Goal: Task Accomplishment & Management: Manage account settings

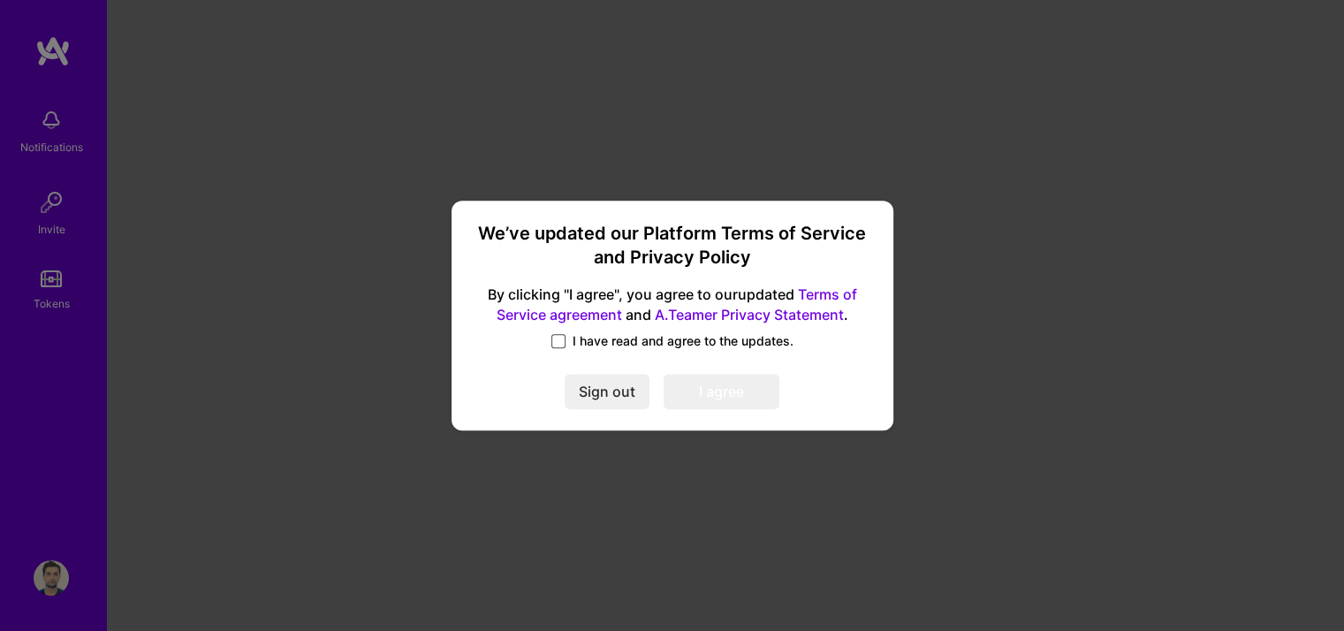
click at [565, 336] on span at bounding box center [558, 341] width 14 height 14
click at [0, 0] on input "I have read and agree to the updates." at bounding box center [0, 0] width 0 height 0
click at [672, 383] on button "I agree" at bounding box center [722, 391] width 116 height 35
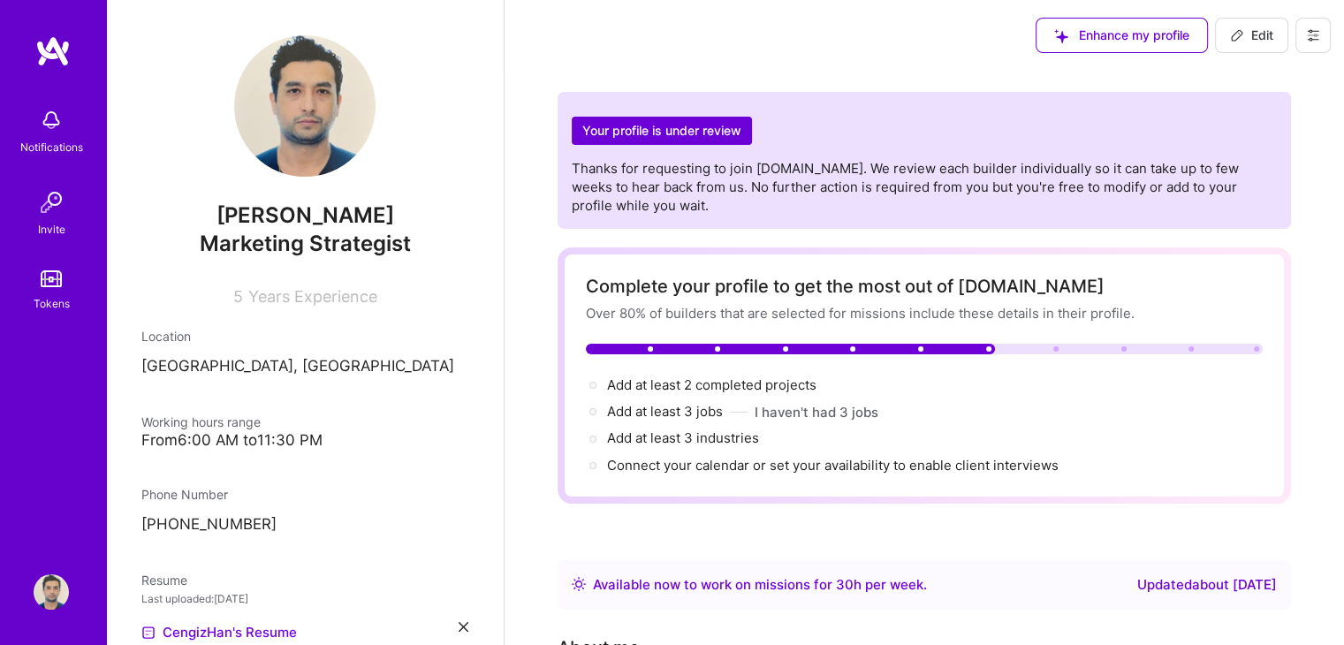
click at [45, 574] on img at bounding box center [51, 591] width 35 height 35
click at [45, 583] on img at bounding box center [51, 591] width 35 height 35
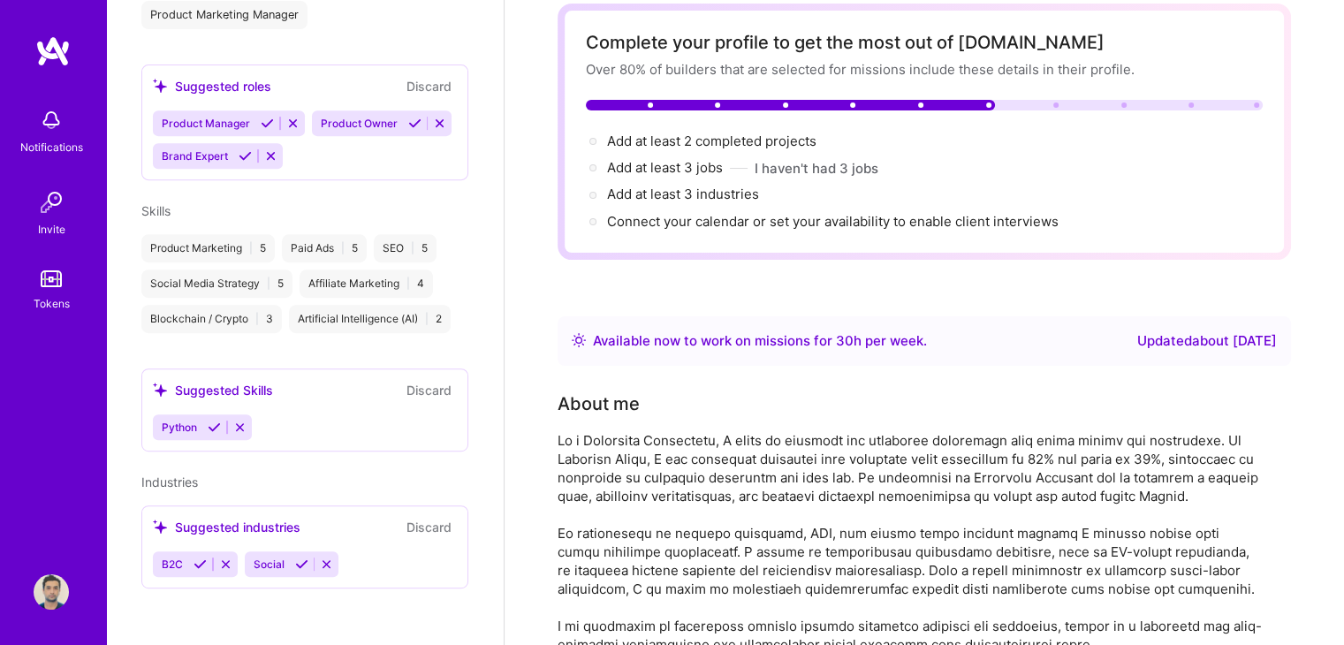
scroll to position [265, 0]
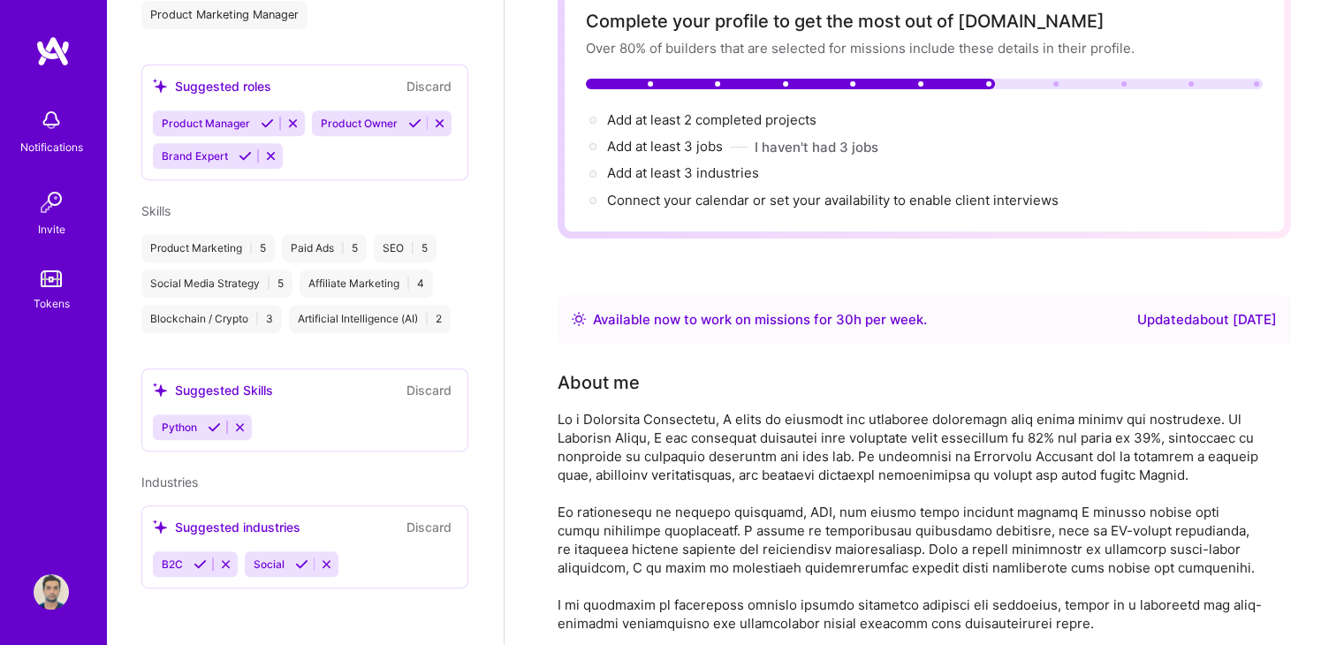
click at [49, 590] on img at bounding box center [51, 591] width 35 height 35
click at [49, 589] on img at bounding box center [51, 591] width 35 height 35
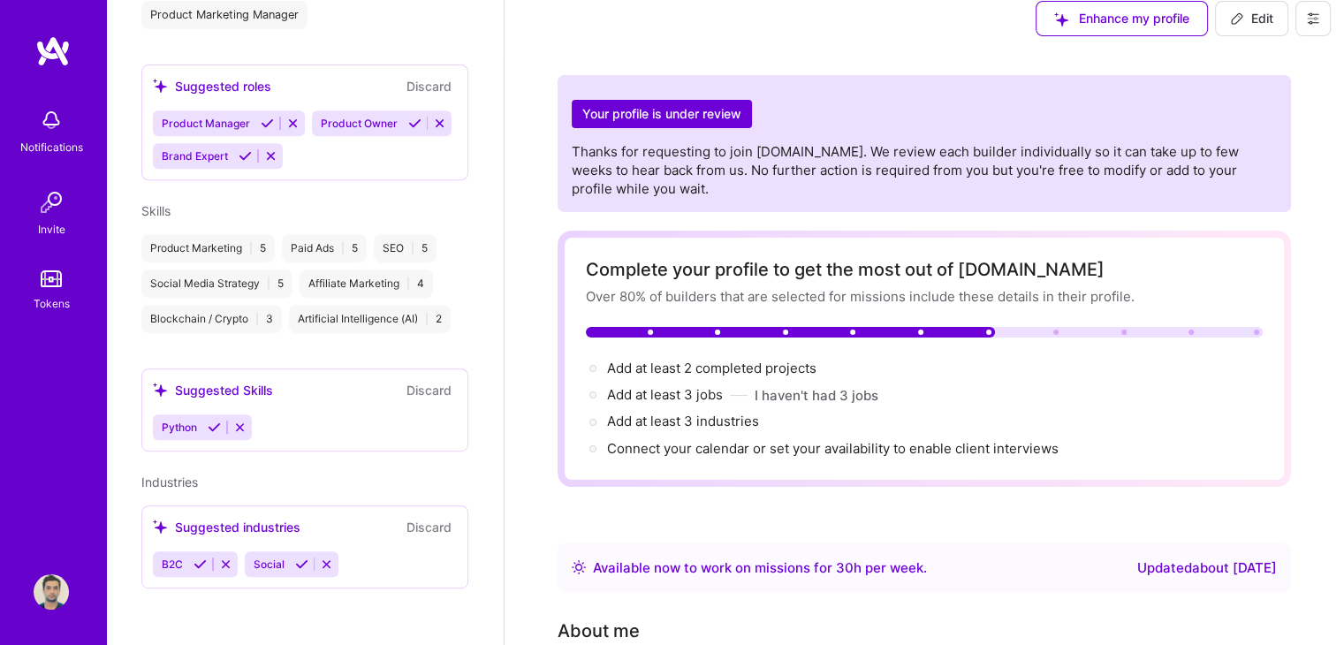
scroll to position [0, 0]
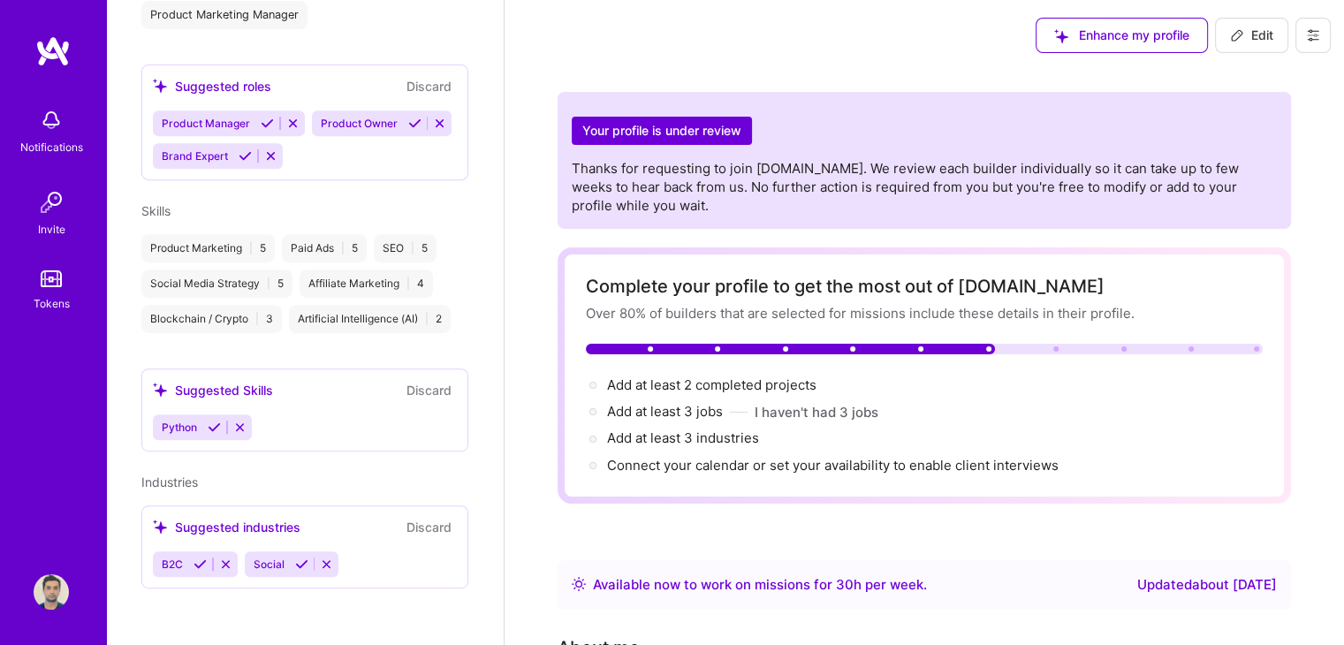
click at [42, 37] on img at bounding box center [52, 51] width 35 height 32
click at [1314, 33] on icon at bounding box center [1313, 35] width 14 height 14
click at [1256, 80] on button "Settings" at bounding box center [1264, 75] width 133 height 45
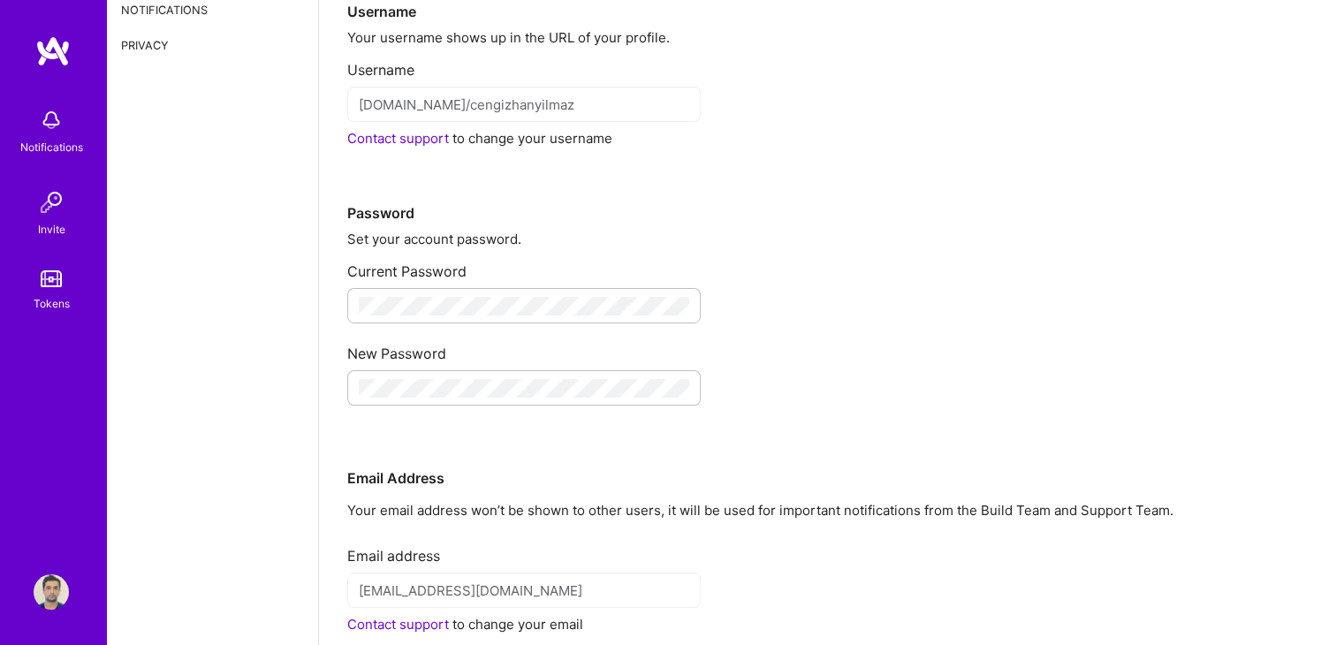
scroll to position [87, 0]
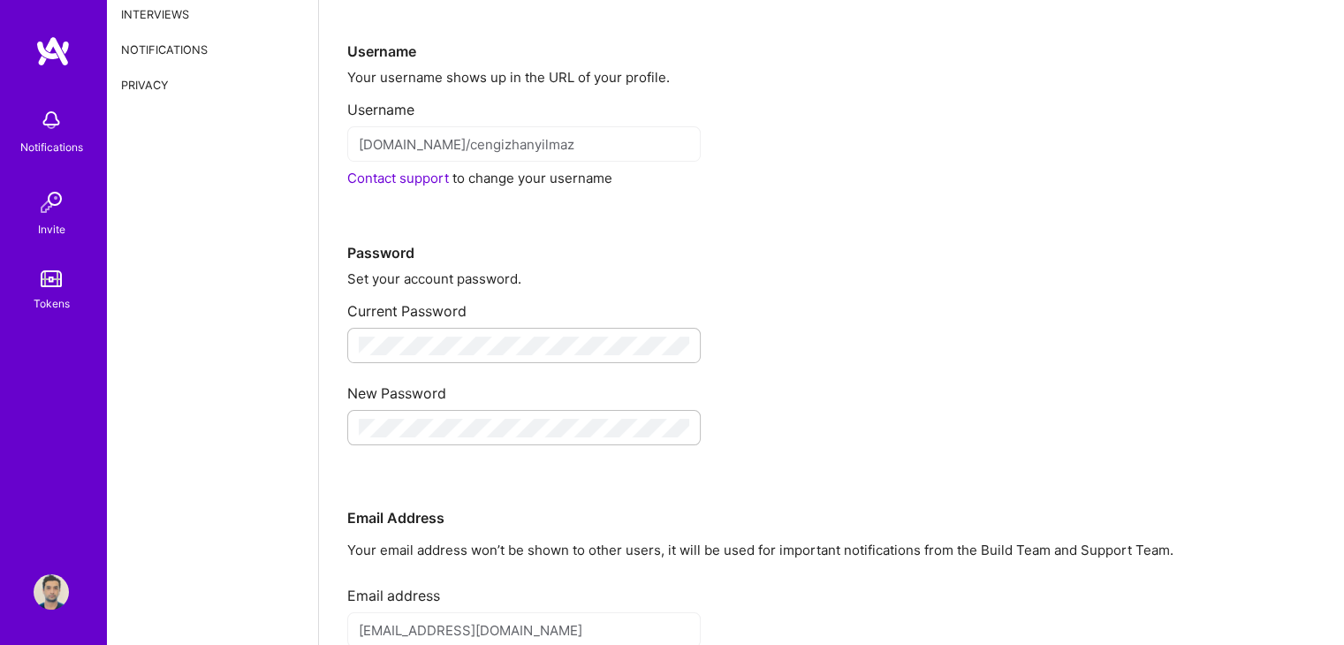
click at [170, 82] on div "Privacy" at bounding box center [212, 84] width 211 height 35
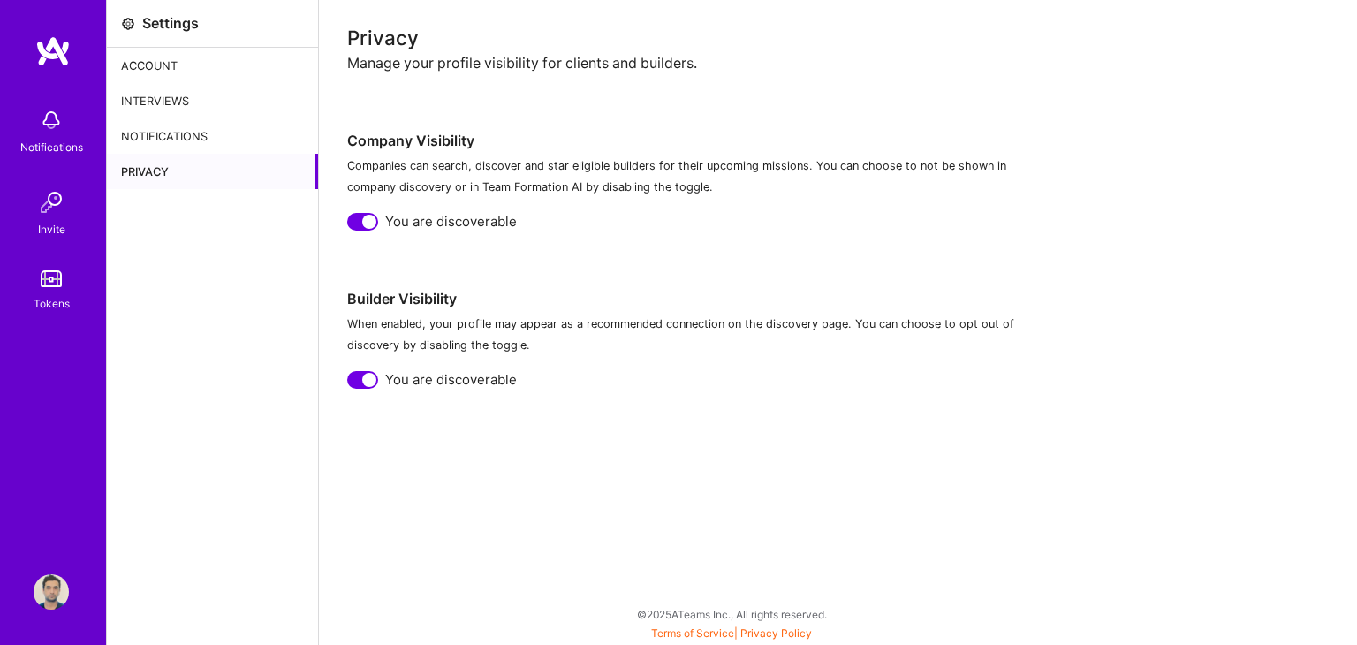
click at [202, 150] on div "Notifications" at bounding box center [212, 135] width 211 height 35
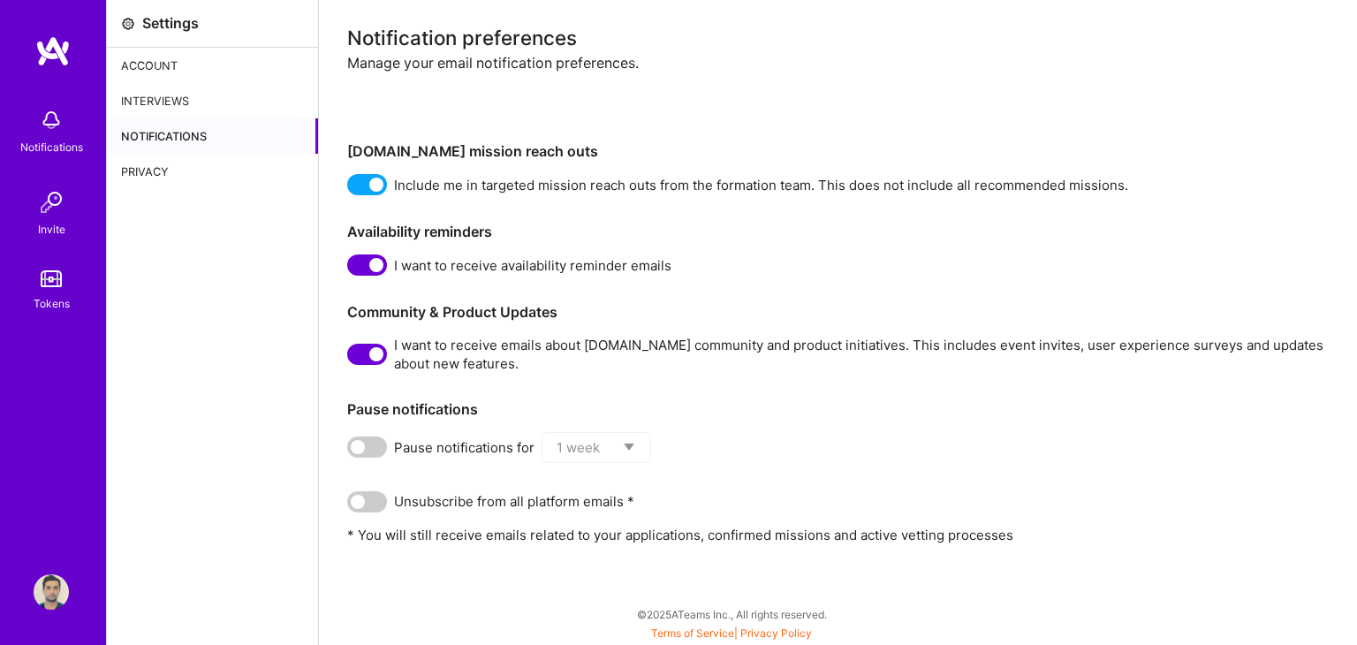
click at [203, 101] on div "Interviews" at bounding box center [212, 100] width 211 height 35
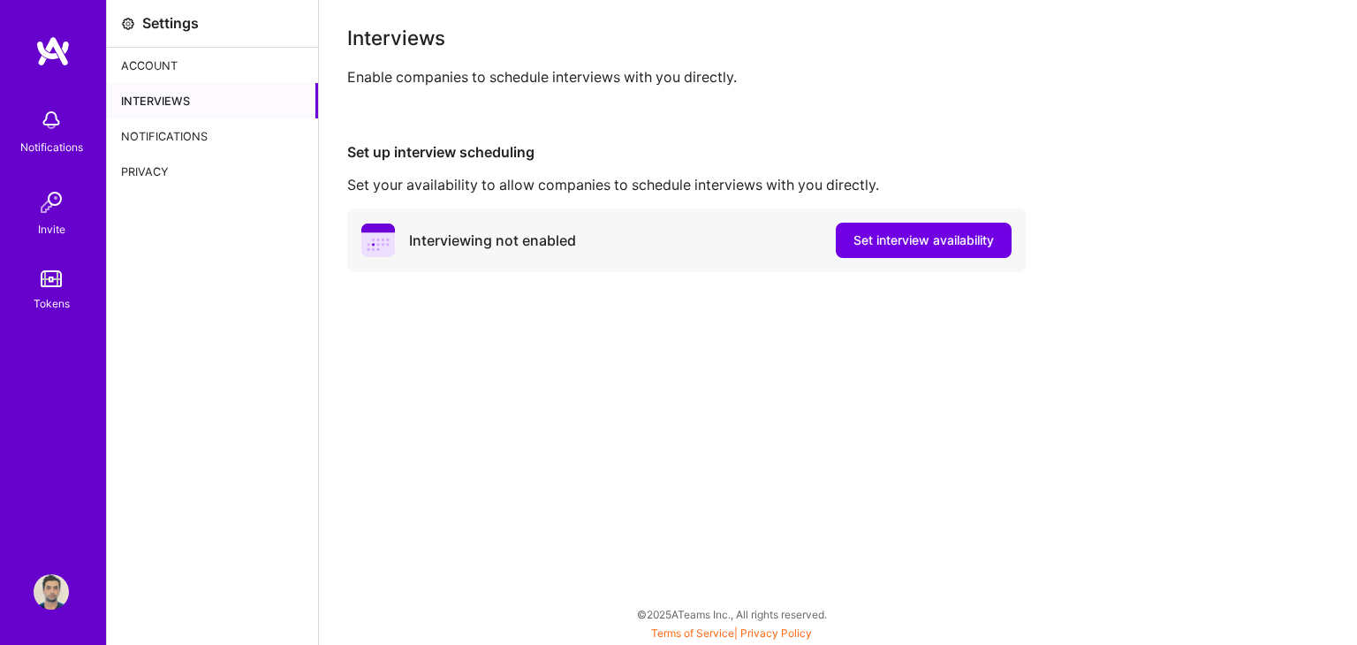
click at [180, 62] on div "Account" at bounding box center [212, 65] width 211 height 35
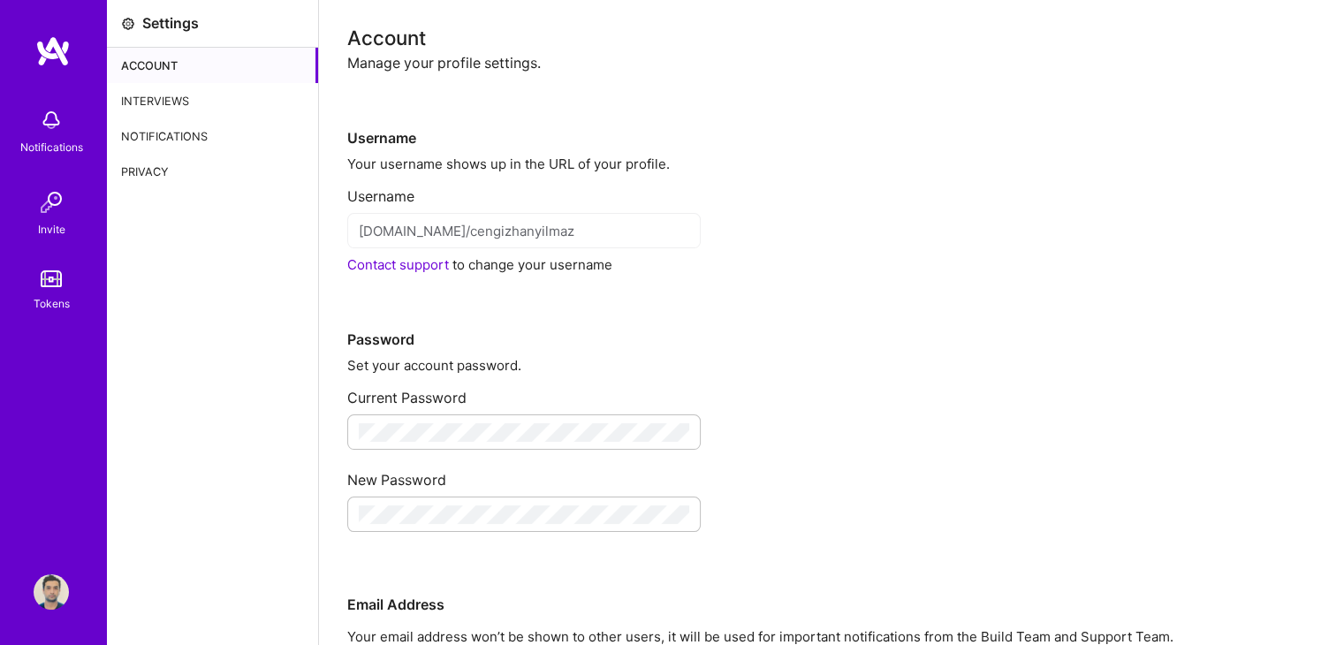
click at [237, 90] on div "Interviews" at bounding box center [212, 100] width 211 height 35
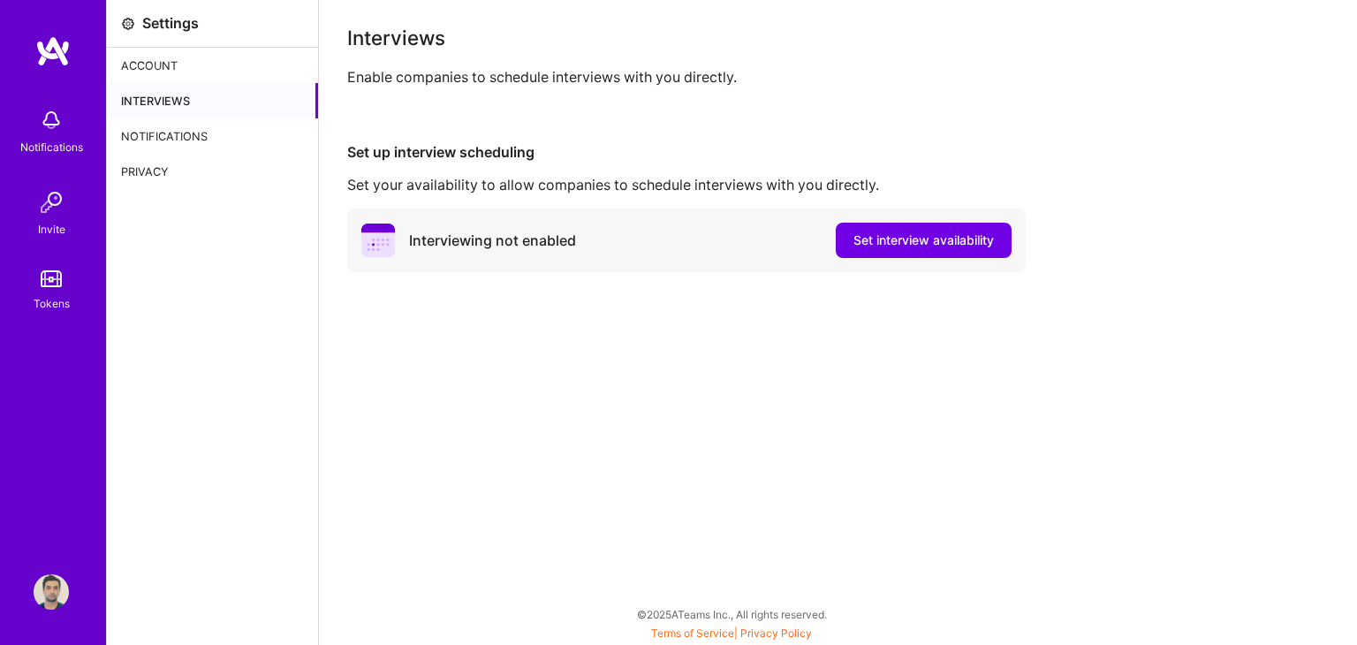
click at [233, 115] on div "Interviews" at bounding box center [212, 100] width 211 height 35
click at [233, 122] on div "Notifications" at bounding box center [212, 135] width 211 height 35
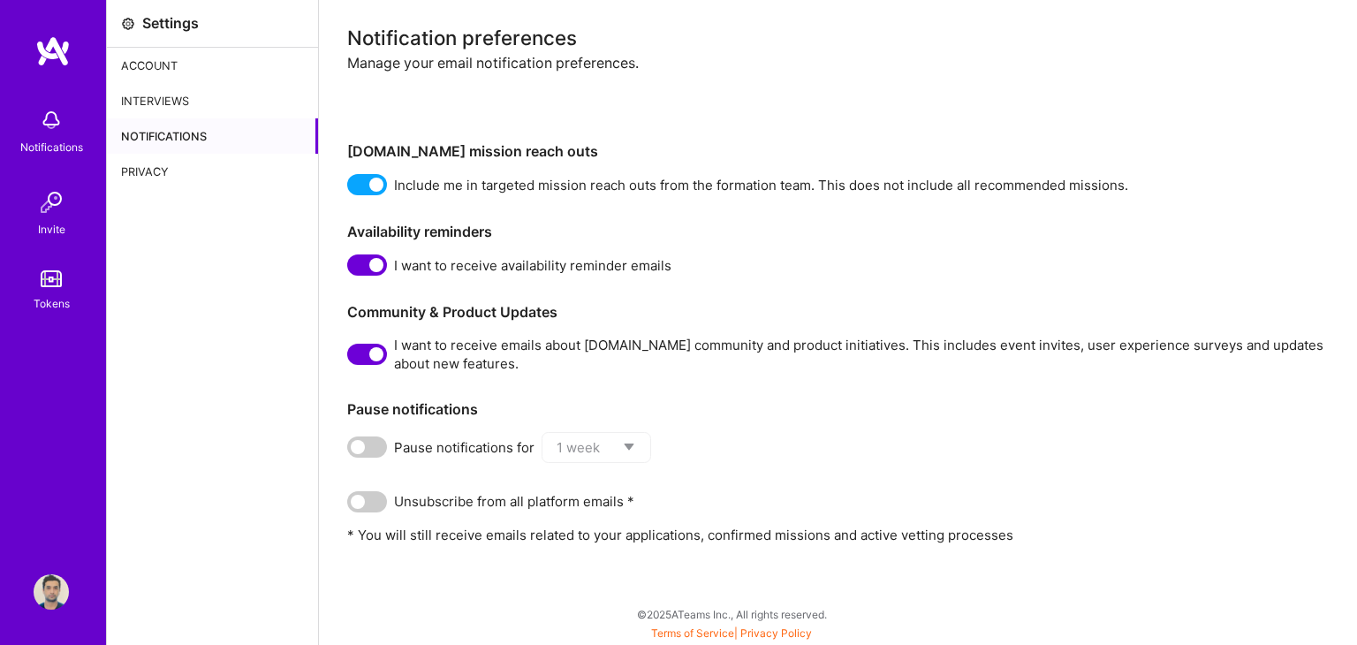
click at [372, 498] on span at bounding box center [367, 501] width 40 height 21
click at [351, 505] on input "checkbox" at bounding box center [351, 505] width 0 height 0
click at [1240, 581] on div "Notification preferences Manage your email notification preferences. [DOMAIN_NA…" at bounding box center [838, 322] width 1038 height 645
click at [221, 156] on div "Privacy" at bounding box center [212, 171] width 211 height 35
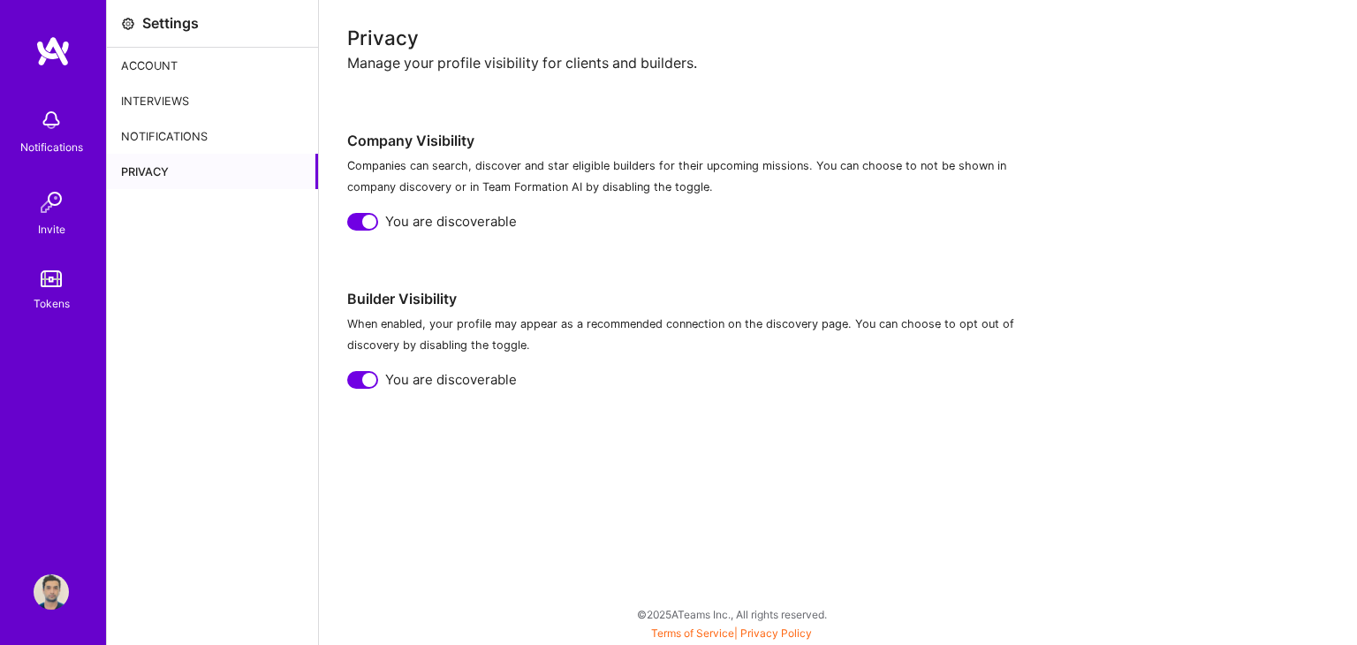
click at [47, 73] on div "Notifications Invite Tokens" at bounding box center [53, 292] width 106 height 514
click at [47, 57] on img at bounding box center [52, 51] width 35 height 32
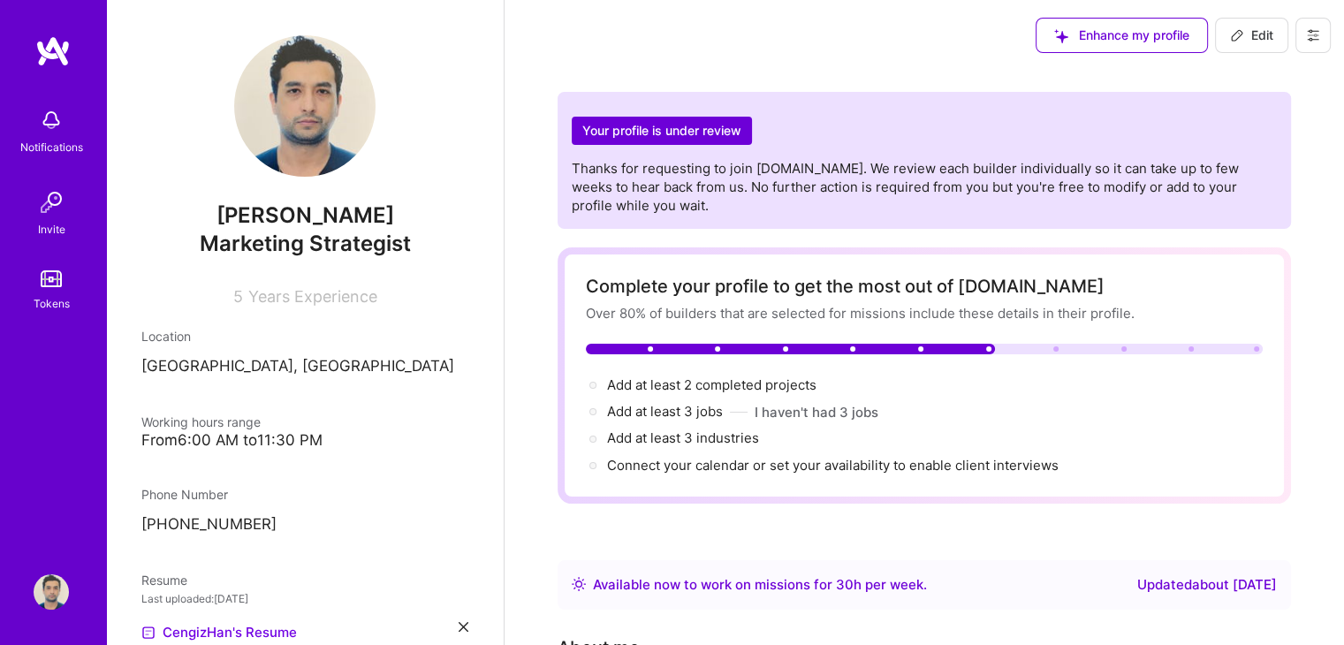
click at [58, 60] on img at bounding box center [52, 51] width 35 height 32
click at [32, 580] on div "Notifications Invite Tokens Profile" at bounding box center [53, 322] width 106 height 645
click at [35, 582] on img at bounding box center [51, 591] width 35 height 35
click at [39, 582] on img at bounding box center [51, 591] width 35 height 35
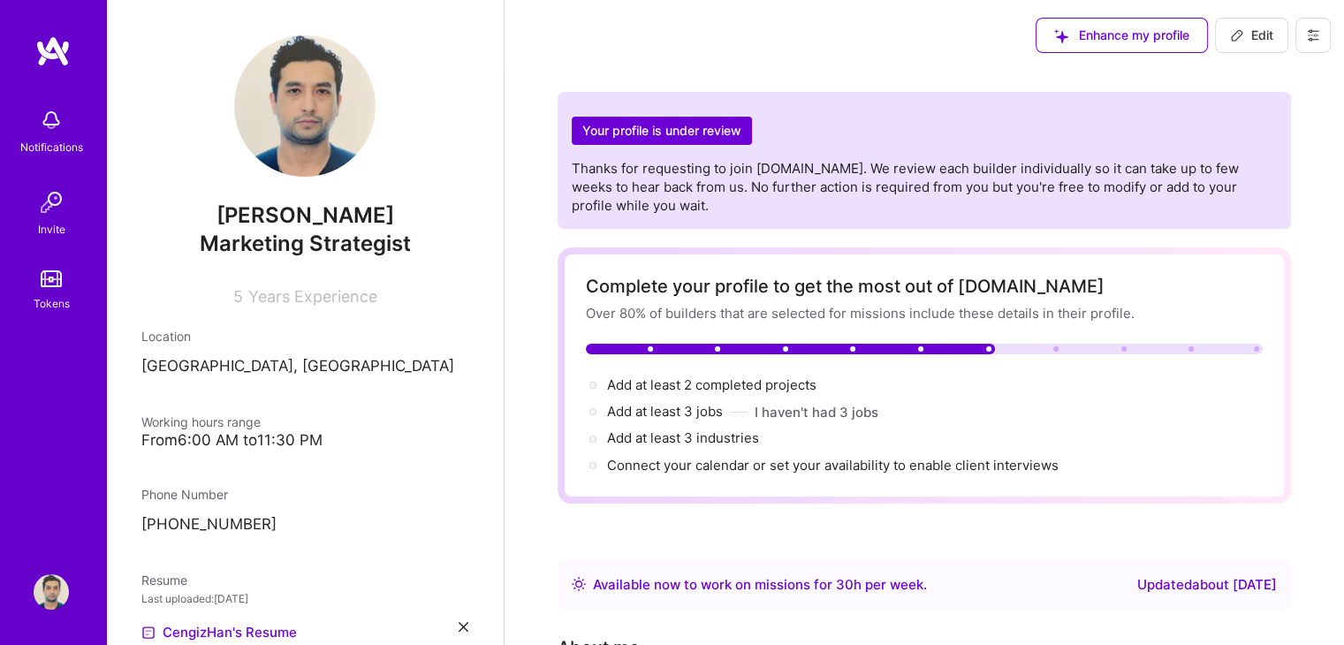
click at [322, 89] on img at bounding box center [304, 105] width 141 height 141
click at [49, 57] on img at bounding box center [52, 51] width 35 height 32
click at [49, 273] on img at bounding box center [51, 278] width 21 height 17
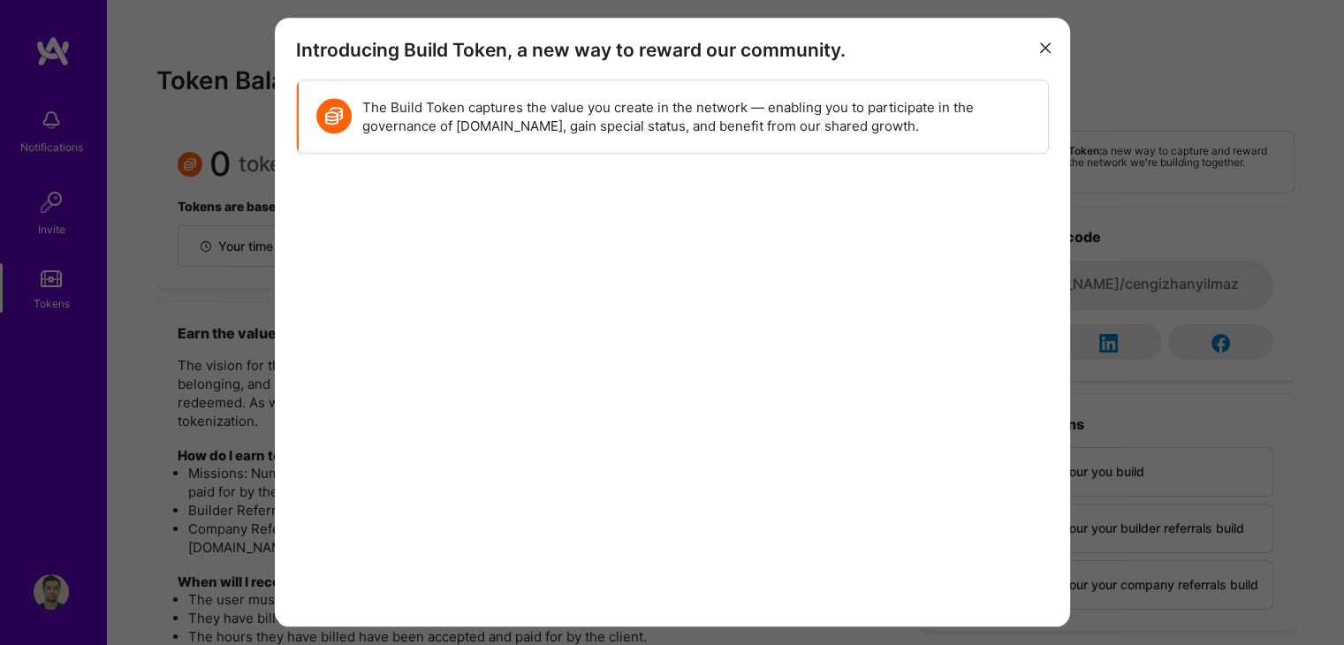
click at [49, 215] on div "Introducing Build Token, a new way to reward our community. The Build Token cap…" at bounding box center [672, 322] width 1344 height 645
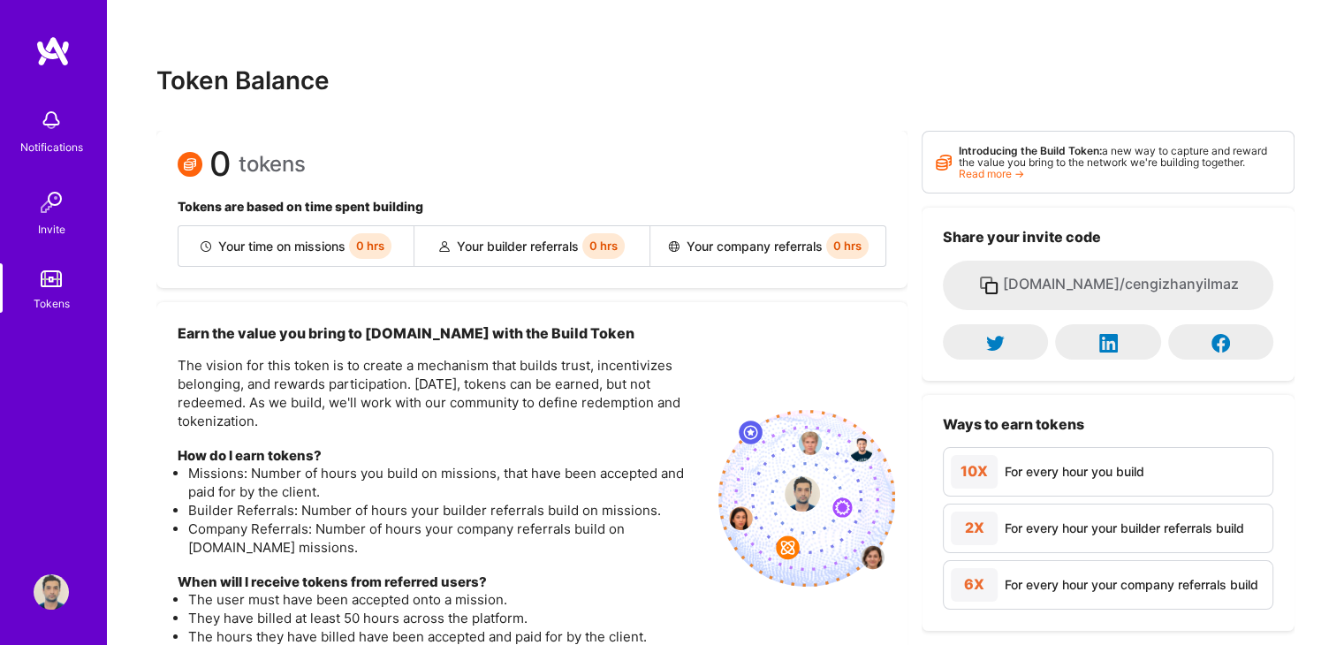
click at [49, 215] on img at bounding box center [51, 202] width 35 height 35
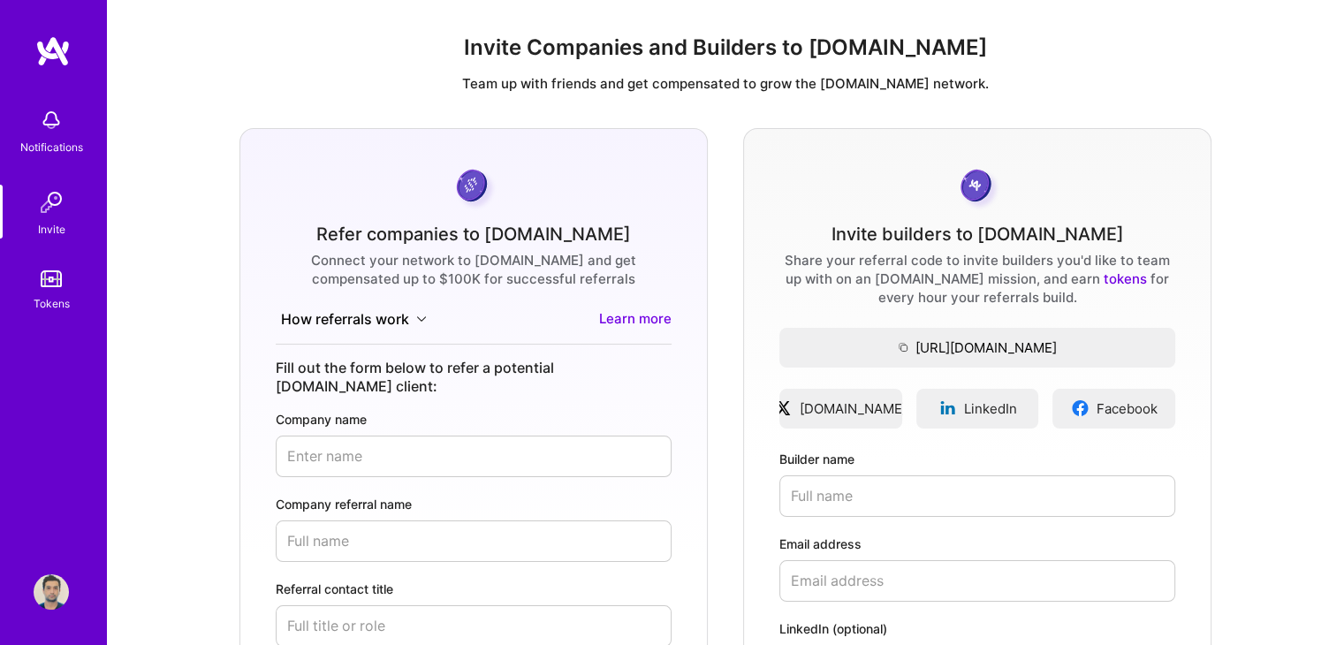
click at [57, 126] on img at bounding box center [51, 119] width 35 height 35
click at [660, 118] on div "Notifications Invite Tokens Profile Close Show all notifications Show unread no…" at bounding box center [672, 531] width 1344 height 1062
click at [56, 110] on img at bounding box center [51, 119] width 35 height 35
click at [60, 224] on div "Invite" at bounding box center [51, 229] width 27 height 19
click at [54, 60] on img at bounding box center [52, 51] width 35 height 32
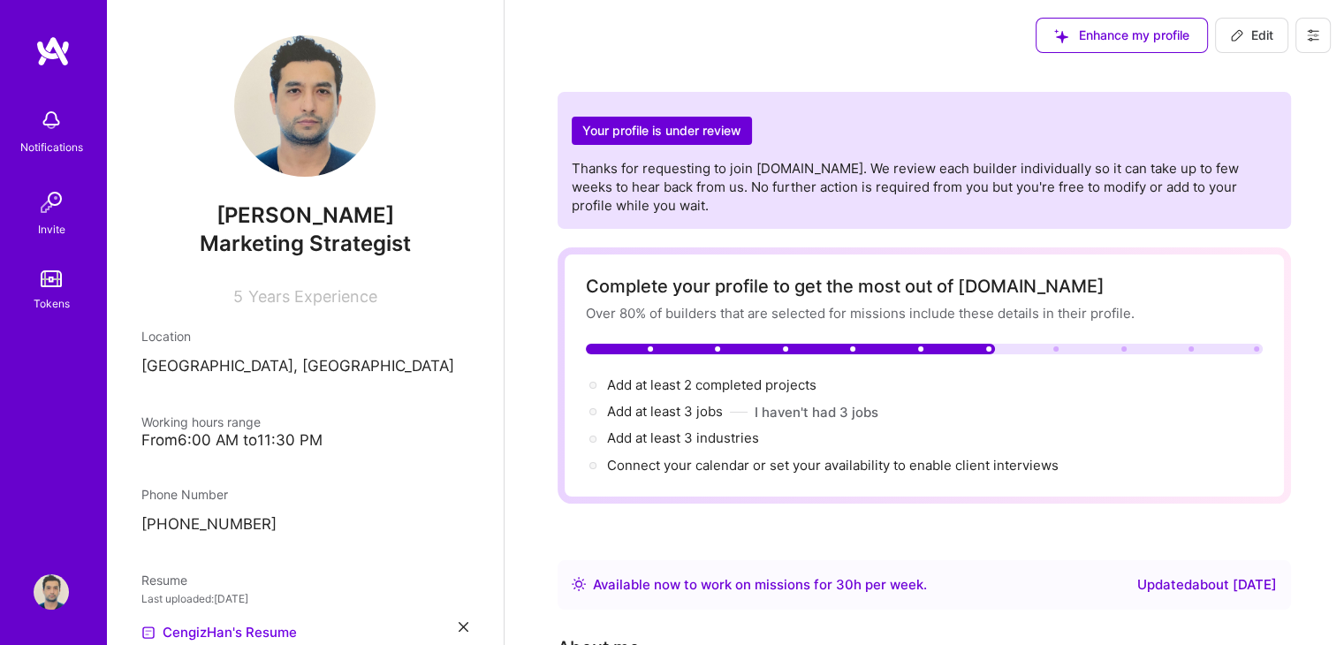
click at [54, 50] on img at bounding box center [52, 51] width 35 height 32
click at [1254, 33] on span "Edit" at bounding box center [1251, 36] width 43 height 18
select select "TR"
select select "Right Now"
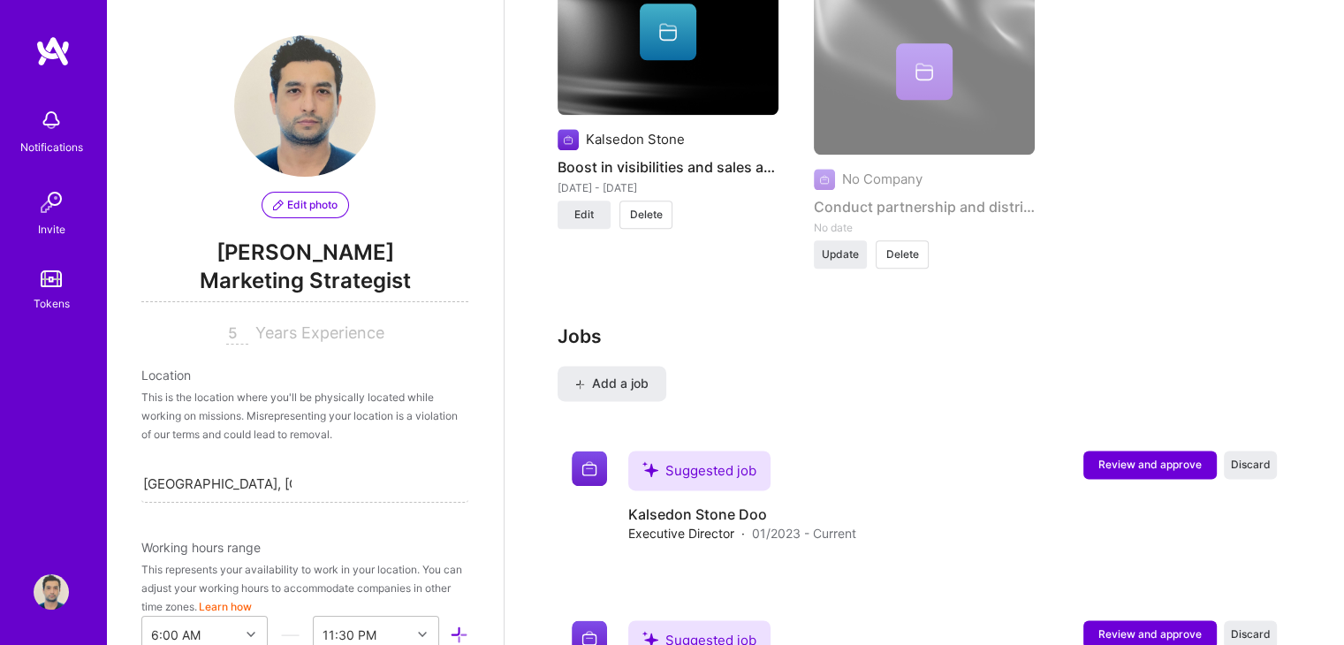
scroll to position [2526, 0]
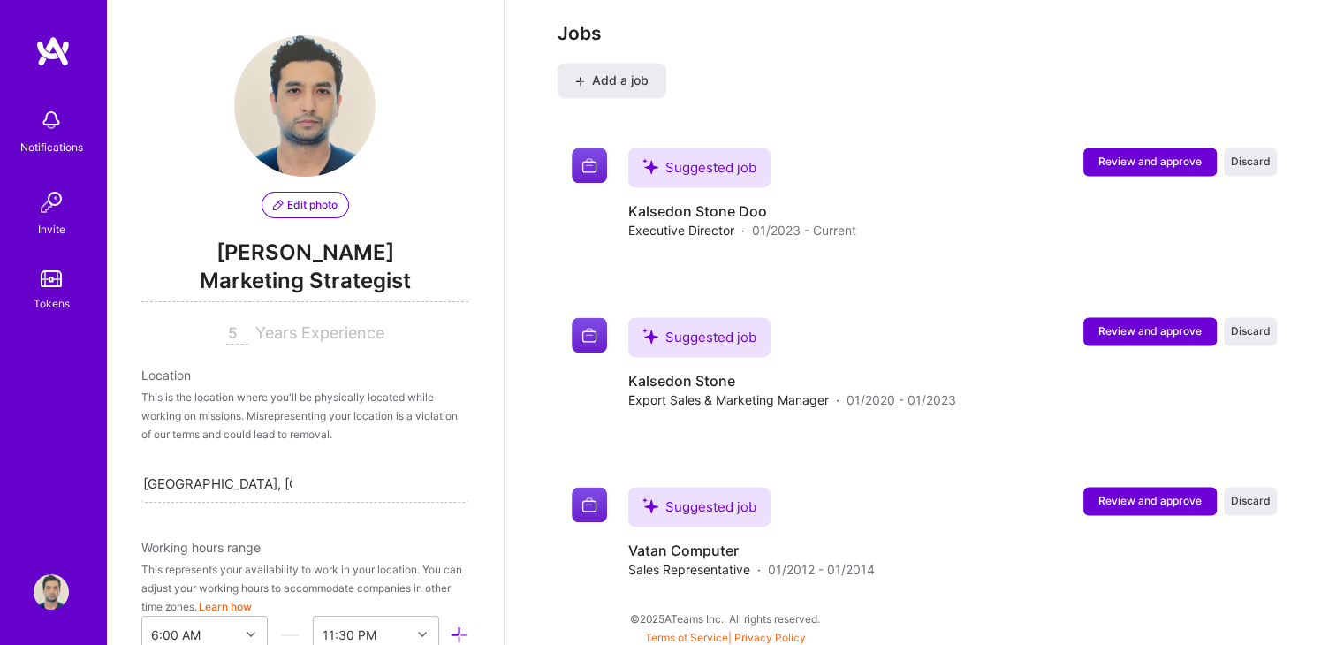
click at [695, 631] on link "Terms of Service" at bounding box center [686, 637] width 83 height 13
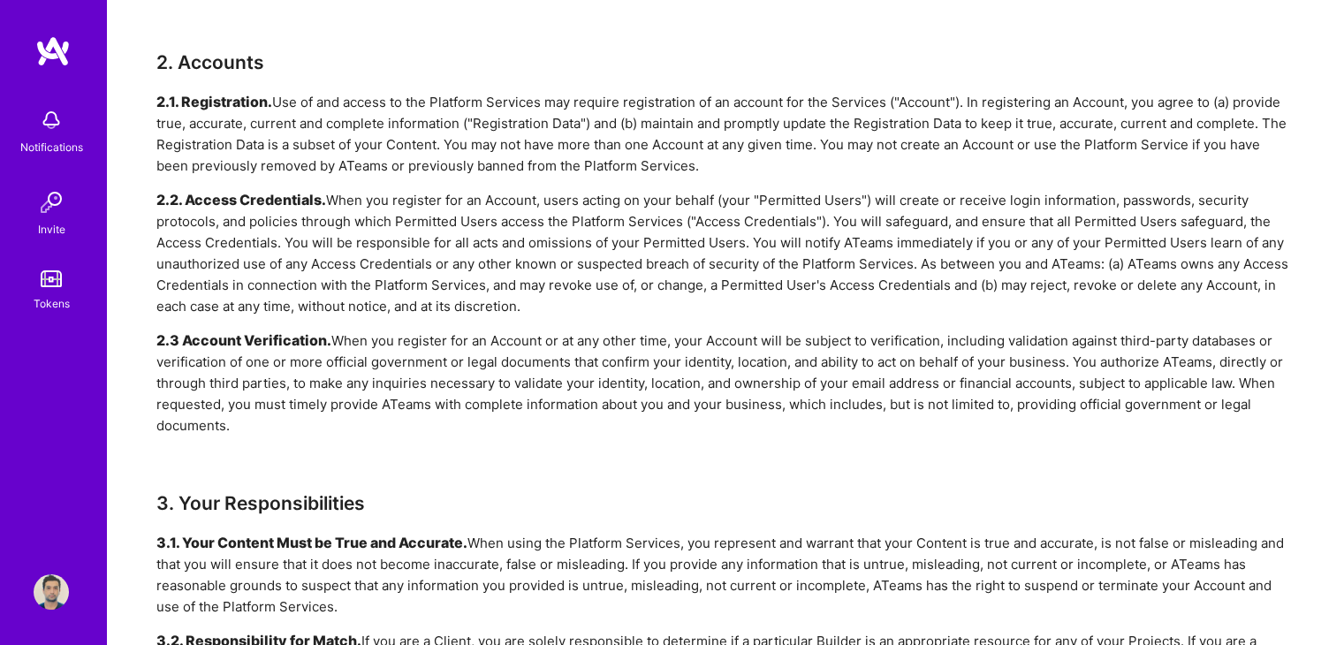
scroll to position [762, 0]
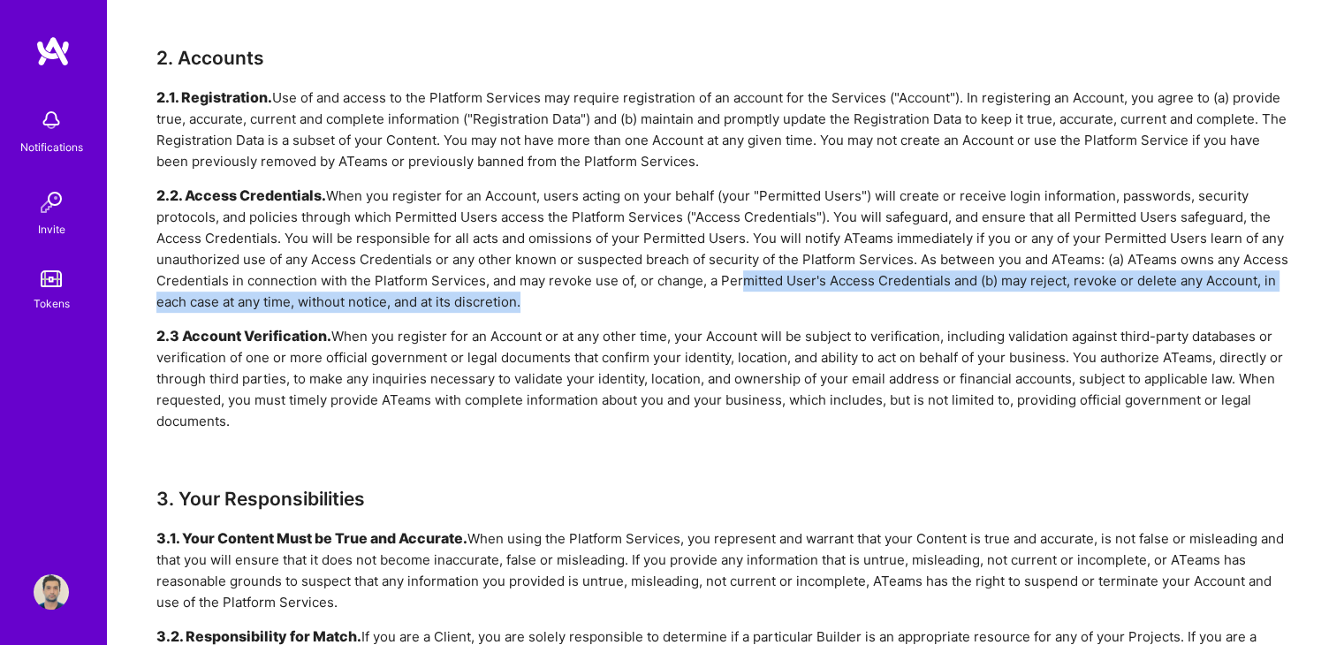
drag, startPoint x: 745, startPoint y: 278, endPoint x: 654, endPoint y: 309, distance: 96.1
click at [654, 309] on div "2.2. Access Credentials. When you register for an Account, users acting on your…" at bounding box center [725, 249] width 1138 height 127
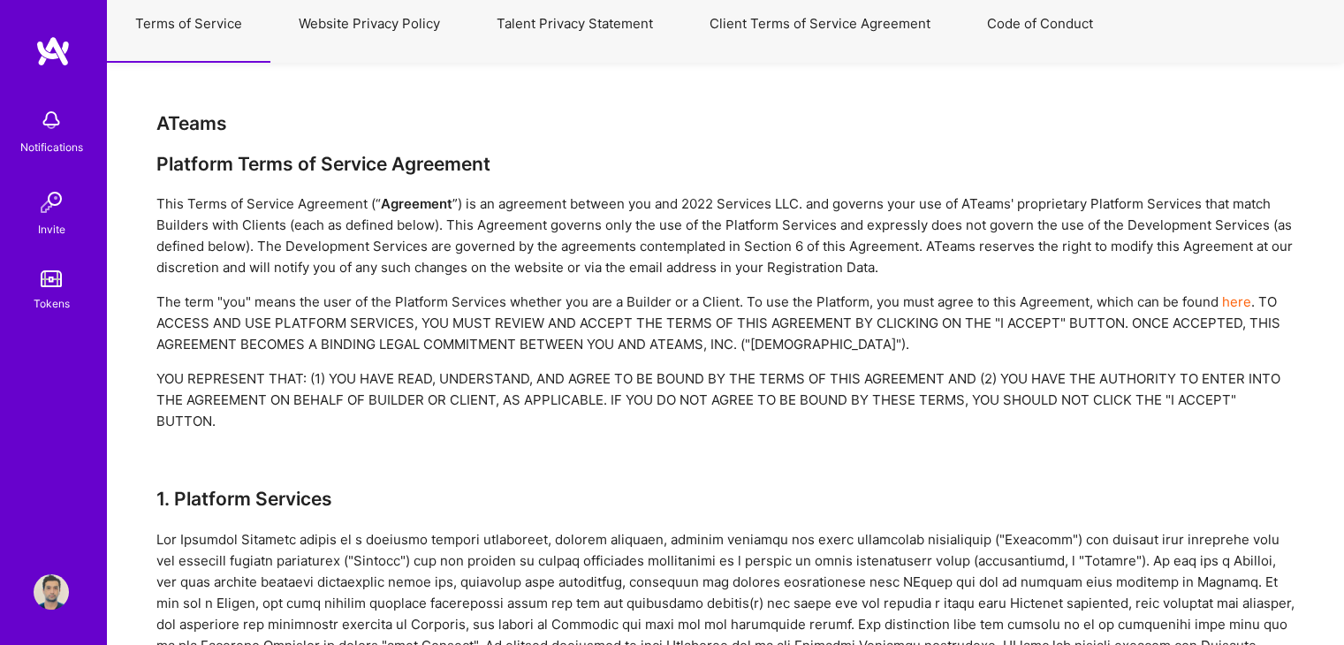
scroll to position [0, 0]
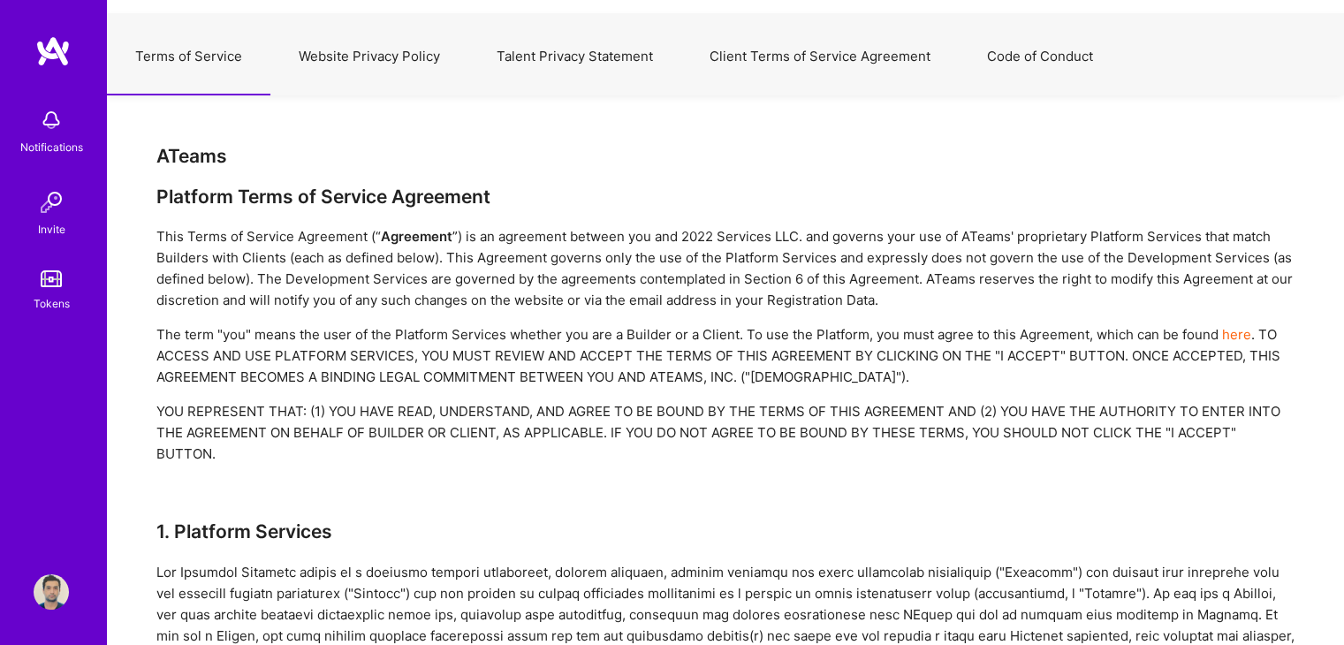
click at [395, 57] on button "Website Privacy Policy" at bounding box center [369, 57] width 198 height 78
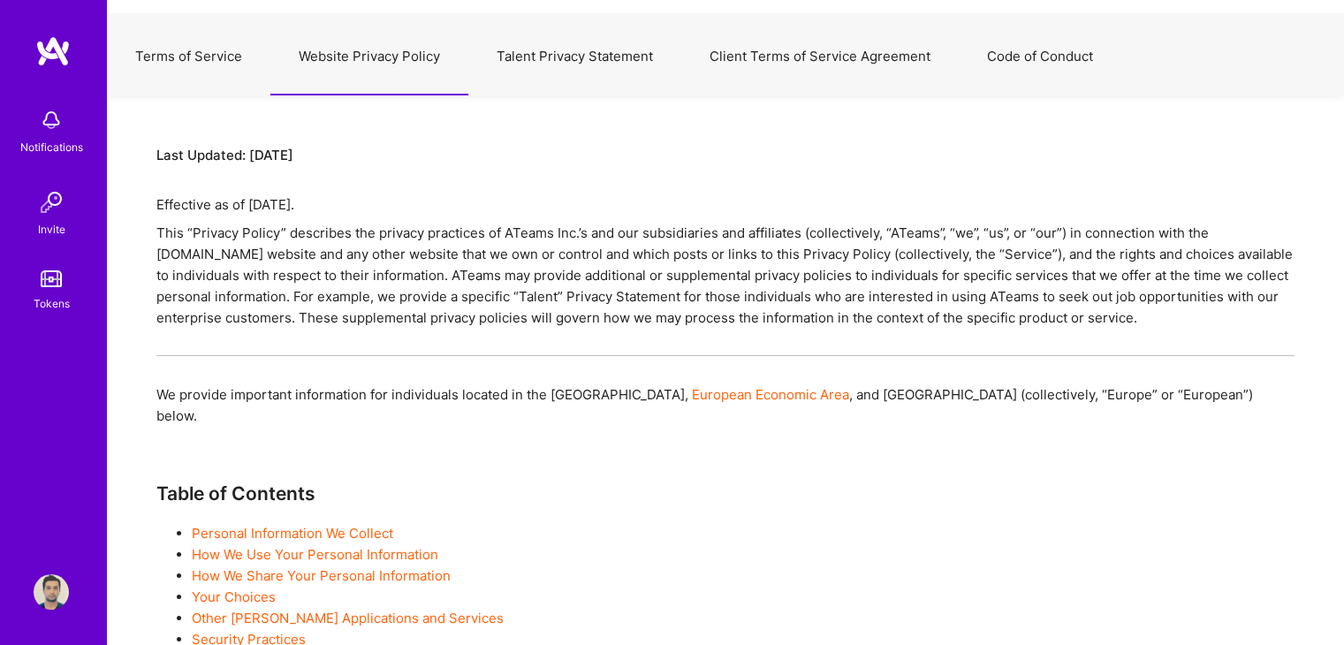
drag, startPoint x: 838, startPoint y: 367, endPoint x: 654, endPoint y: 19, distance: 394.1
click at [592, 57] on button "Talent Privacy Statement" at bounding box center [574, 57] width 213 height 78
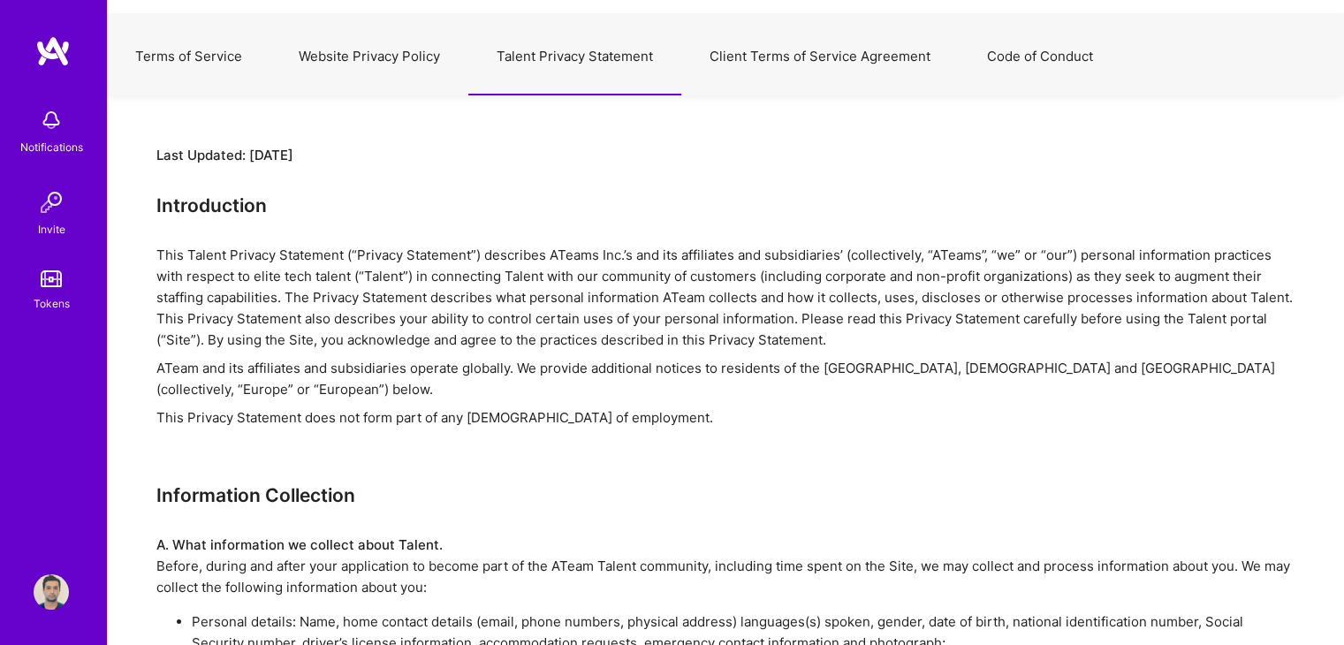
scroll to position [3554, 0]
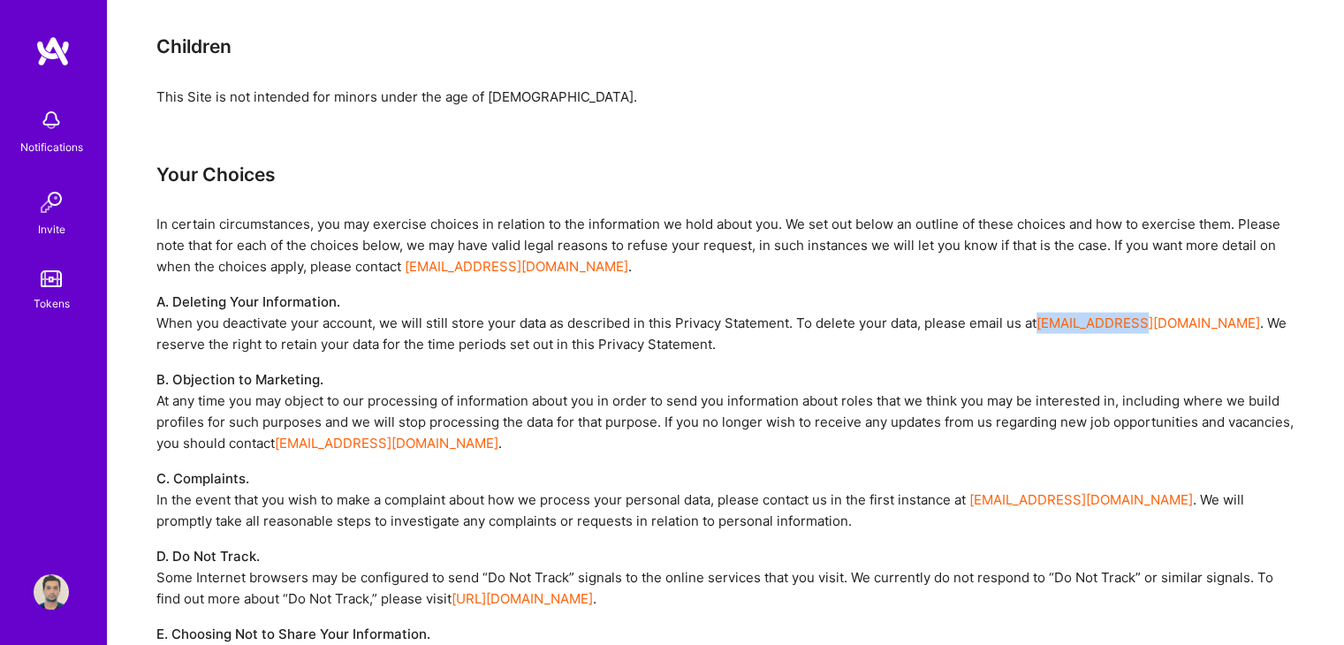
drag, startPoint x: 1140, startPoint y: 321, endPoint x: 1040, endPoint y: 326, distance: 100.0
click at [1040, 326] on div "A. Deleting Your Information. When you deactivate your account, we will still s…" at bounding box center [725, 324] width 1138 height 64
copy link "[EMAIL_ADDRESS][DOMAIN_NAME]"
click at [741, 336] on div "A. Deleting Your Information. When you deactivate your account, we will still s…" at bounding box center [725, 324] width 1138 height 64
click at [52, 570] on div "Notifications Invite Tokens Profile" at bounding box center [53, 322] width 106 height 645
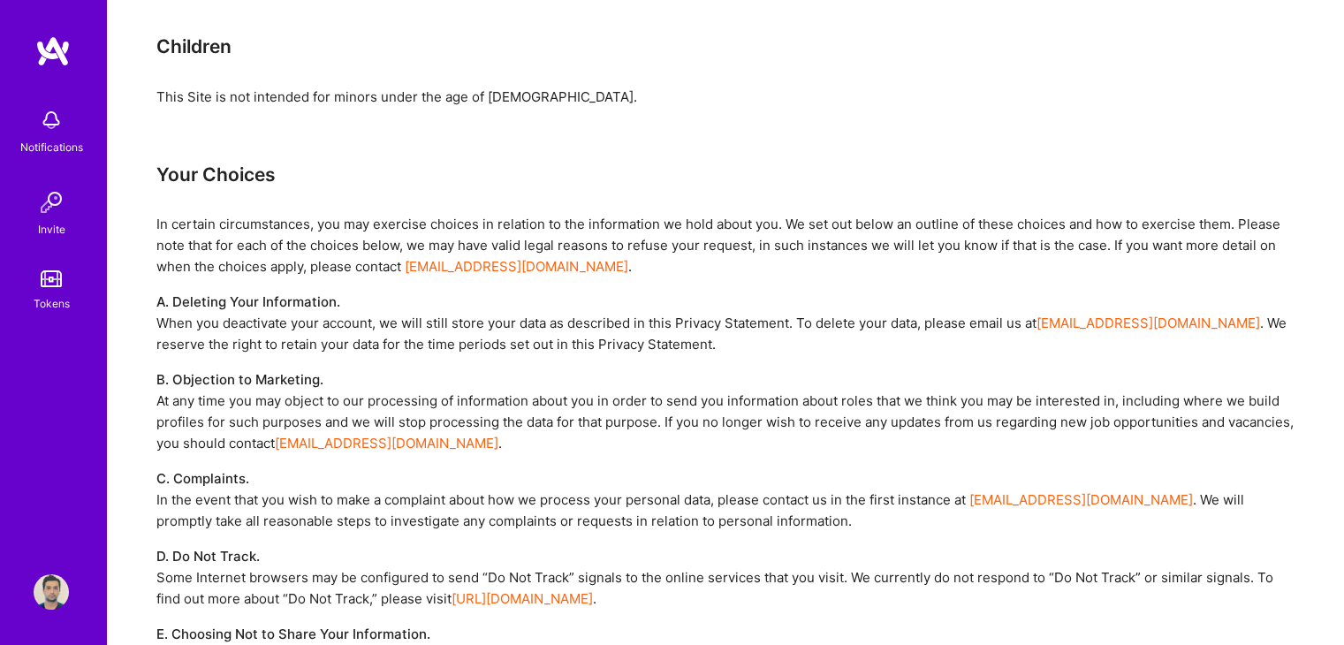
click at [52, 574] on img at bounding box center [51, 591] width 35 height 35
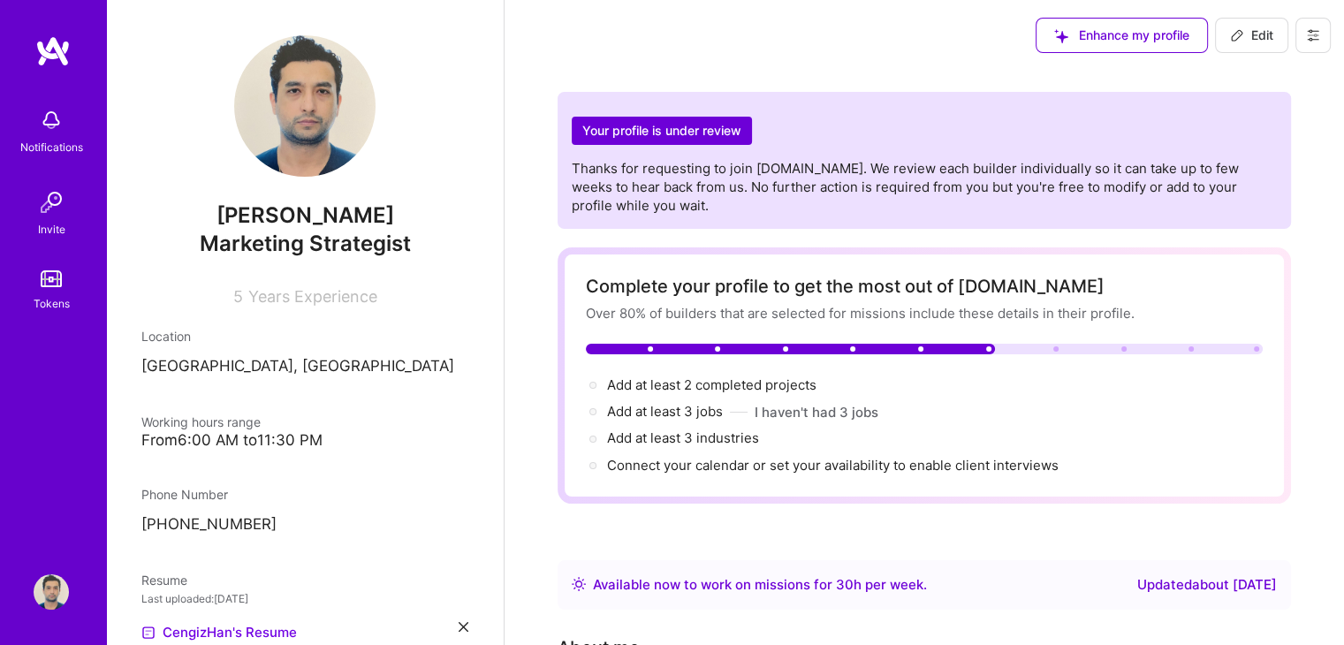
drag, startPoint x: 201, startPoint y: 210, endPoint x: 416, endPoint y: 211, distance: 214.7
click at [416, 211] on span "[PERSON_NAME]" at bounding box center [304, 215] width 327 height 27
copy span "[PERSON_NAME]"
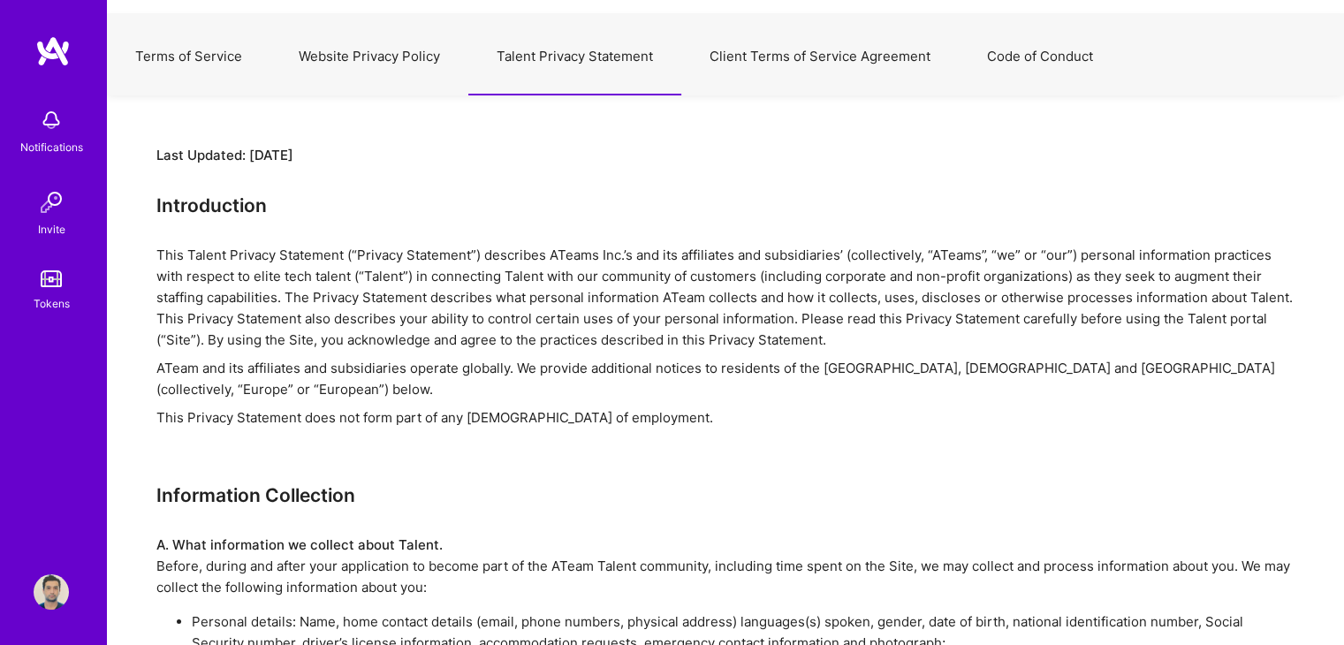
scroll to position [3554, 0]
drag, startPoint x: 926, startPoint y: 429, endPoint x: 757, endPoint y: 53, distance: 411.7
click at [800, 65] on button "Client Terms of Service Agreement" at bounding box center [819, 57] width 277 height 78
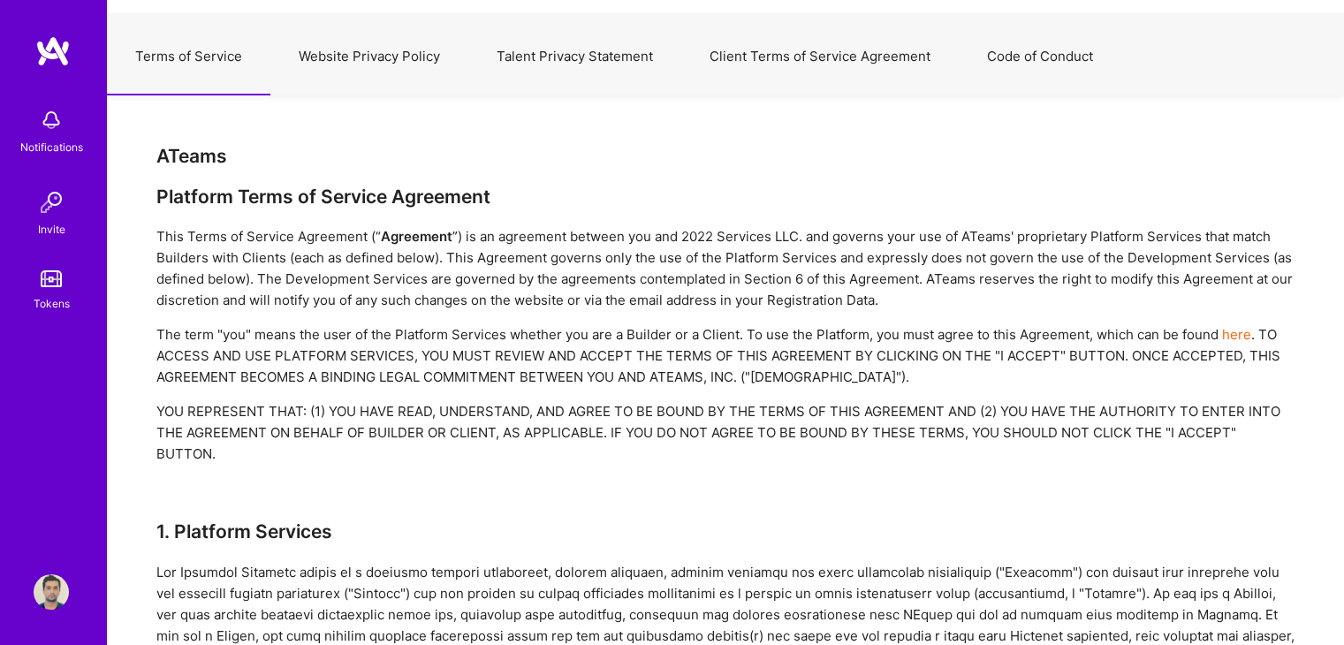
scroll to position [719, 0]
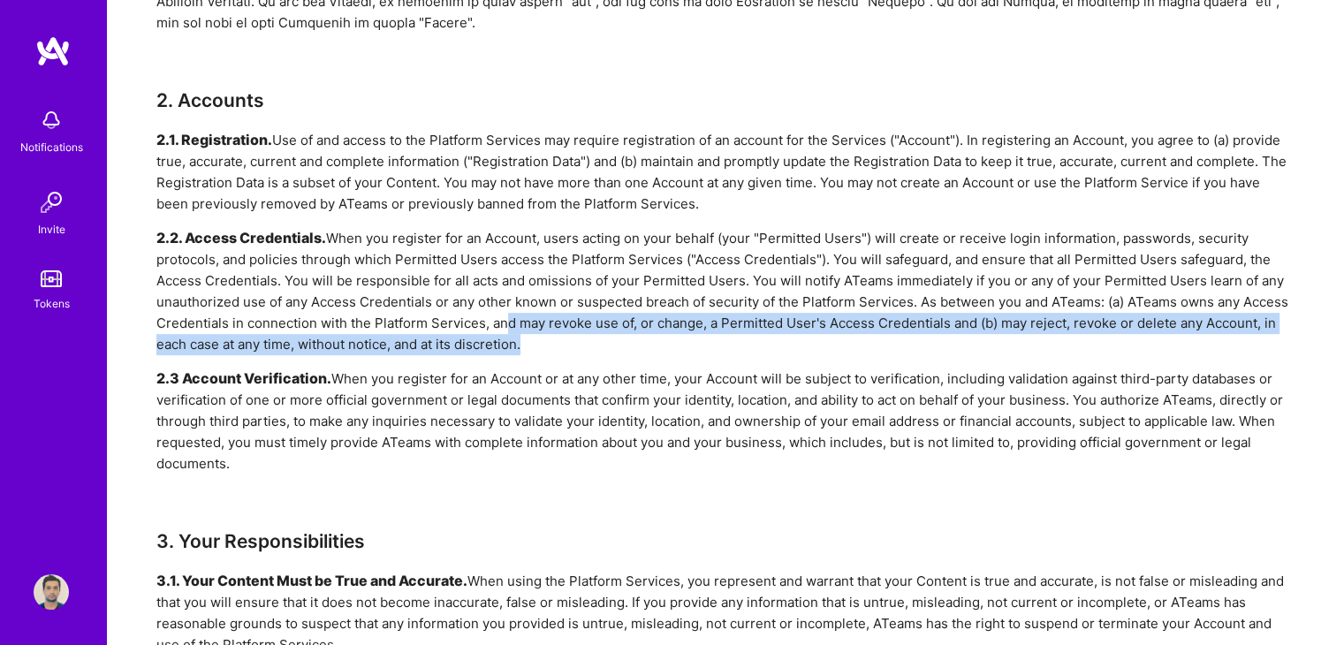
drag, startPoint x: 504, startPoint y: 329, endPoint x: 588, endPoint y: 341, distance: 85.7
click at [588, 341] on div "2.2. Access Credentials. When you register for an Account, users acting on your…" at bounding box center [725, 291] width 1138 height 127
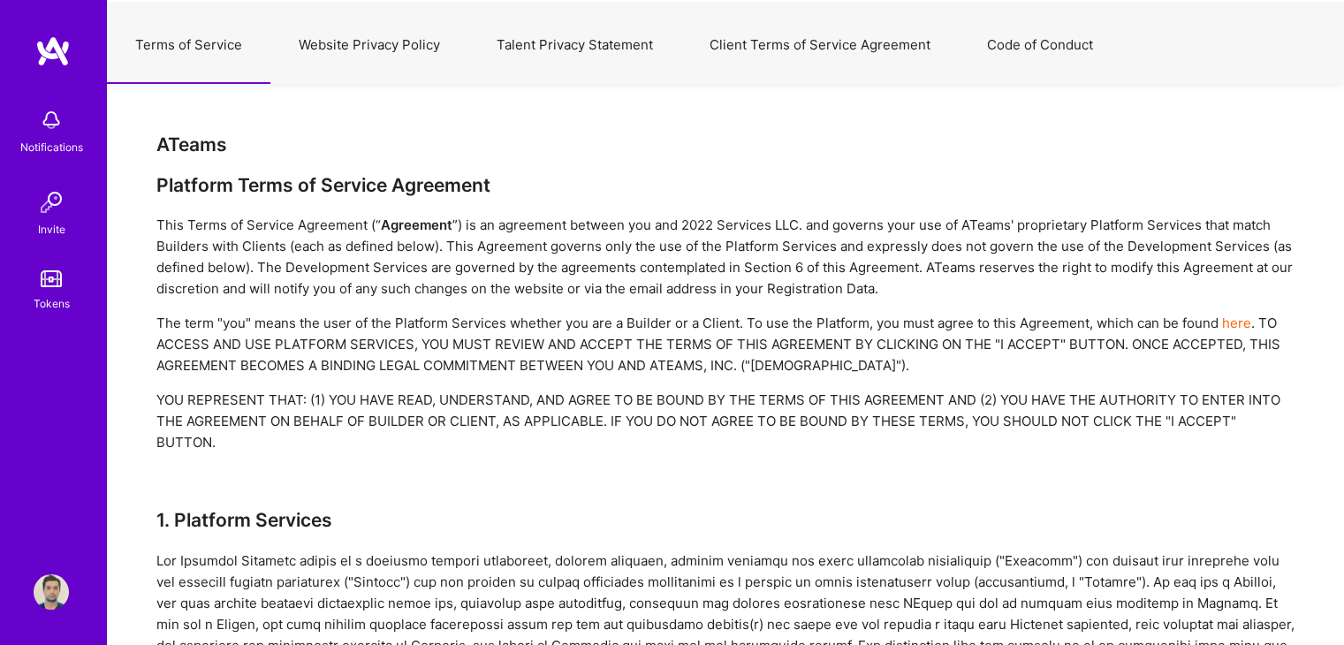
scroll to position [0, 0]
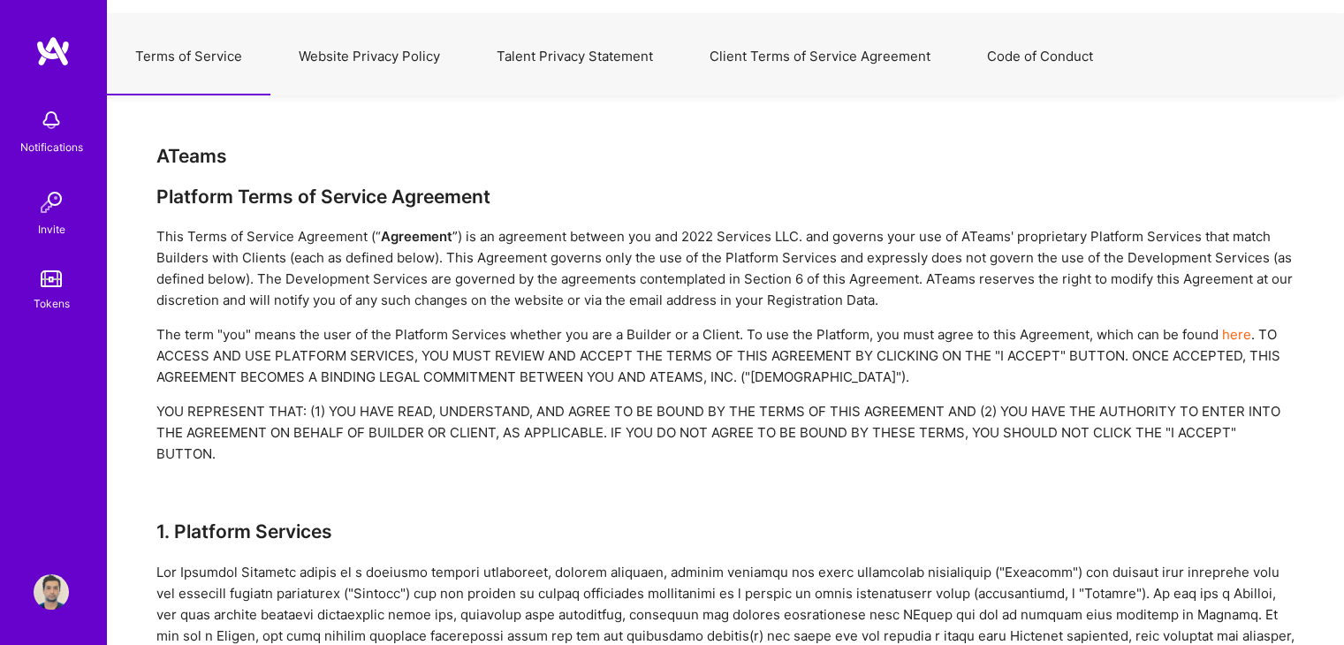
click at [1009, 61] on button "Code of Conduct" at bounding box center [1040, 57] width 163 height 78
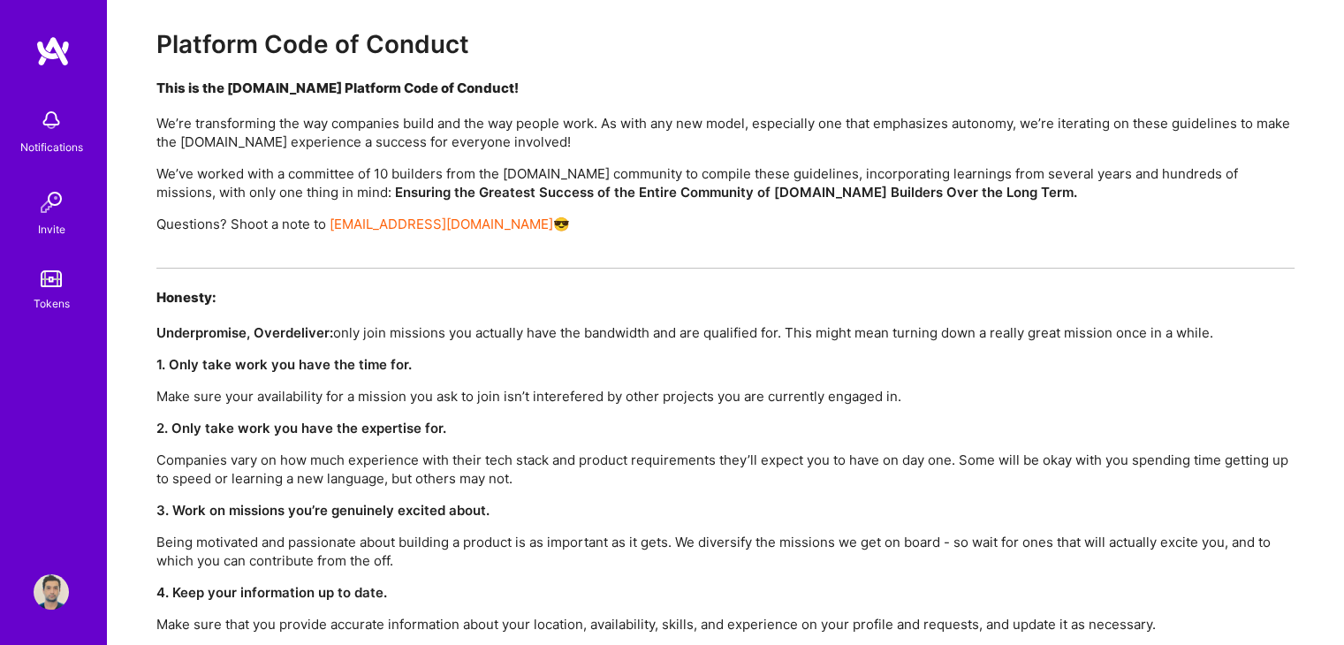
scroll to position [88, 0]
